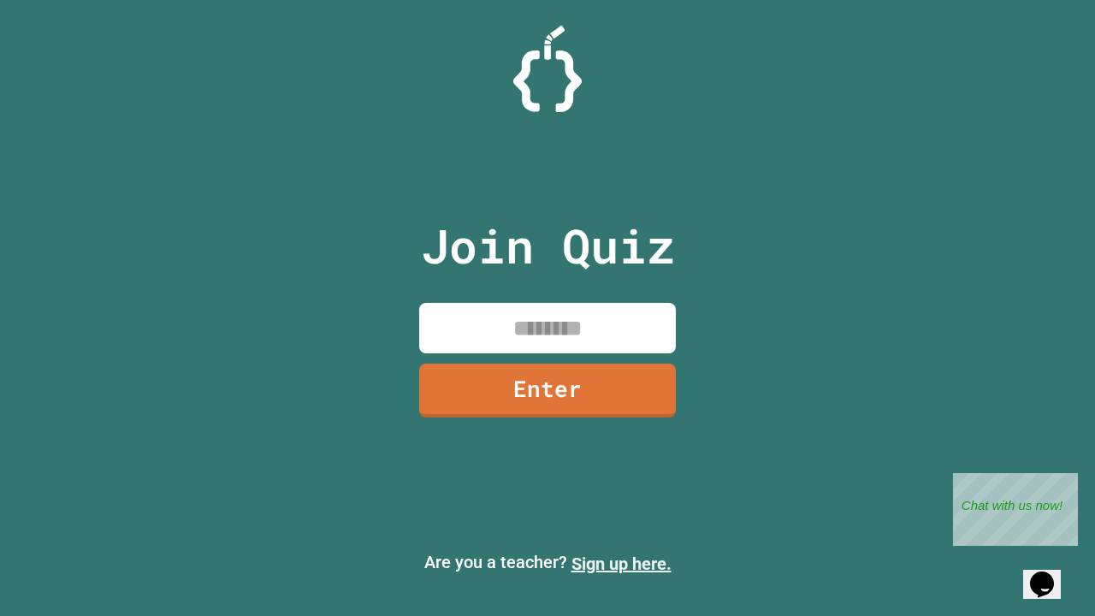
click at [621, 564] on link "Sign up here." at bounding box center [621, 563] width 100 height 21
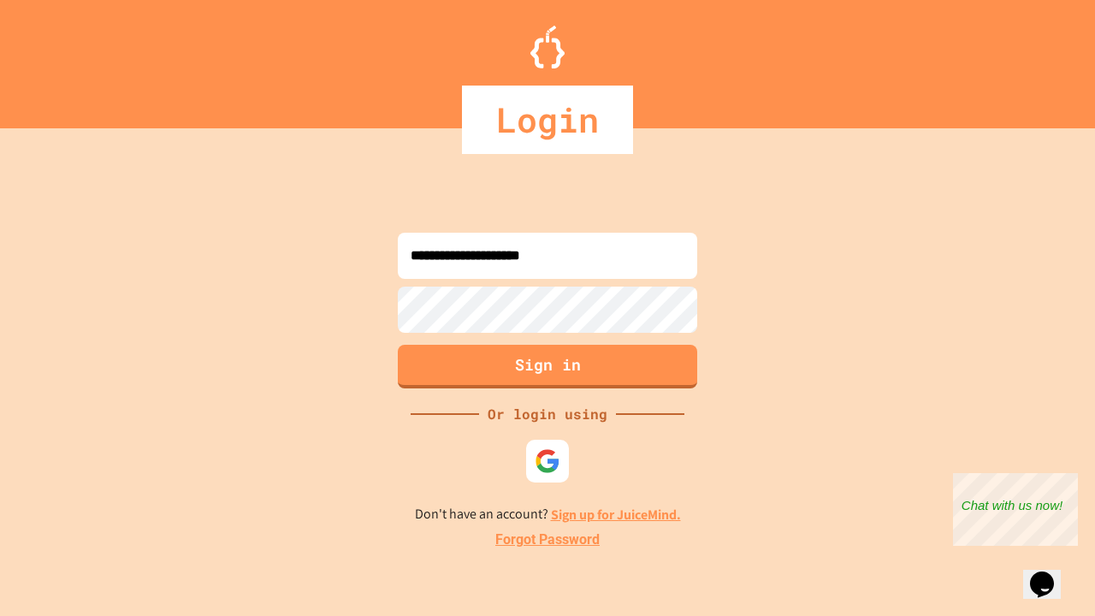
type input "**********"
